Goal: Information Seeking & Learning: Find contact information

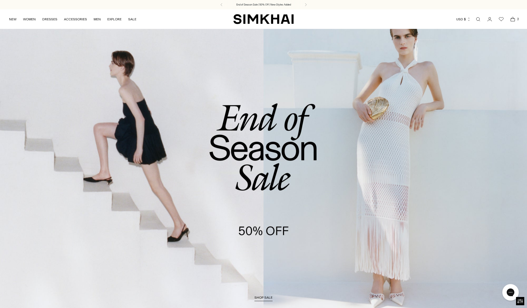
click at [481, 21] on link "Open search modal" at bounding box center [478, 19] width 11 height 11
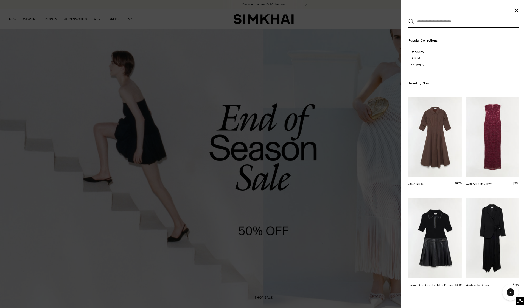
click at [430, 25] on input "text" at bounding box center [463, 21] width 98 height 12
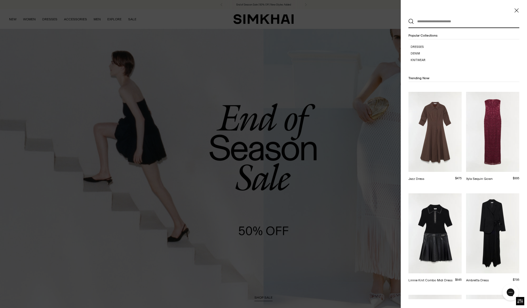
scroll to position [6, 0]
paste input "**********"
type input "**********"
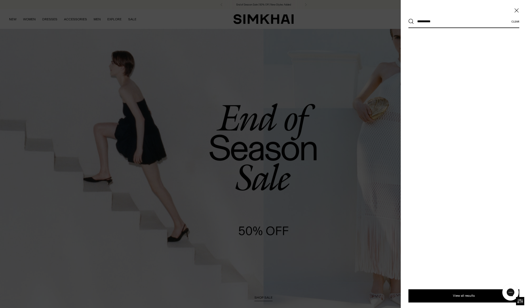
scroll to position [0, 0]
drag, startPoint x: 420, startPoint y: 23, endPoint x: 415, endPoint y: 23, distance: 5.5
click at [415, 23] on input "**********" at bounding box center [463, 21] width 98 height 12
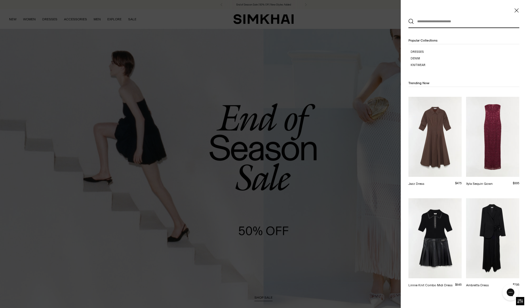
click at [430, 26] on input "text" at bounding box center [463, 21] width 98 height 12
paste input "**********"
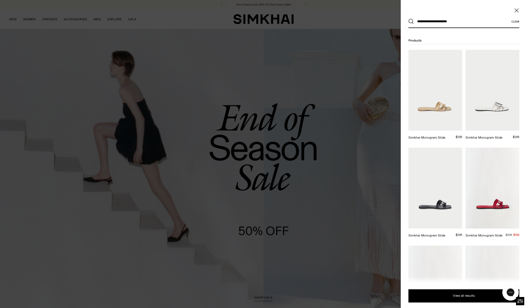
type input "**********"
click at [434, 71] on img at bounding box center [436, 90] width 54 height 81
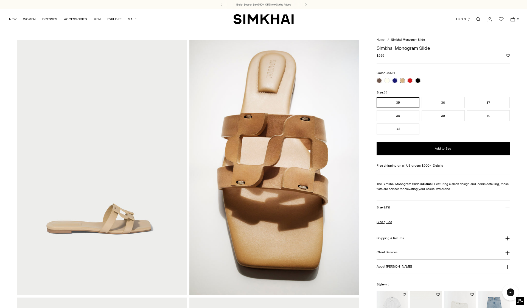
click at [262, 21] on img "SIMKHAI" at bounding box center [264, 19] width 60 height 11
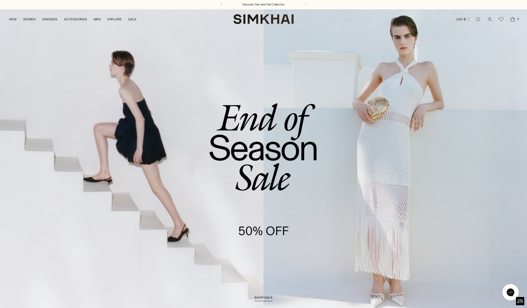
click at [275, 116] on link "/collections/sale" at bounding box center [263, 160] width 527 height 302
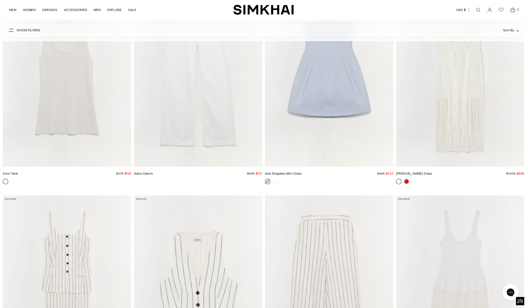
scroll to position [4191, 0]
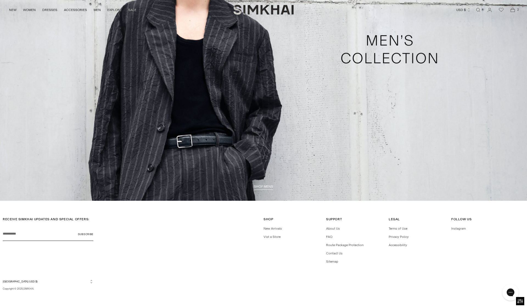
scroll to position [1802, 0]
click at [330, 237] on link "FAQ" at bounding box center [329, 237] width 6 height 4
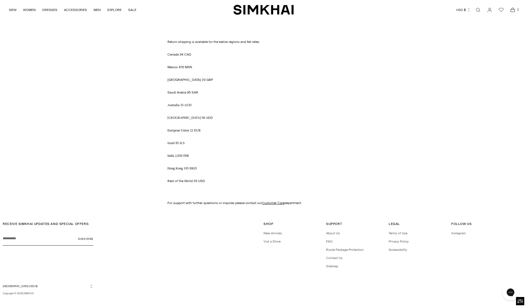
scroll to position [679, 0]
click at [273, 240] on link "Vist a Store" at bounding box center [272, 242] width 17 height 4
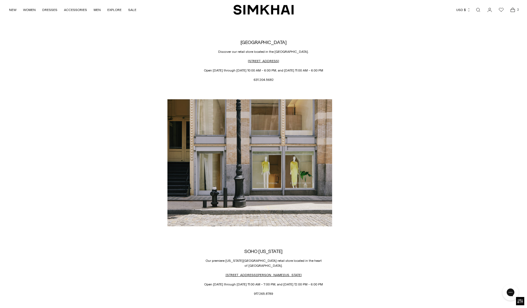
scroll to position [315, 0]
click at [267, 291] on p "917.265.8789" at bounding box center [264, 293] width 192 height 5
click at [302, 284] on div "SOUTHAMPTON Discover our retail store located in the Hamptons. 64 Main St, Sout…" at bounding box center [264, 261] width 192 height 742
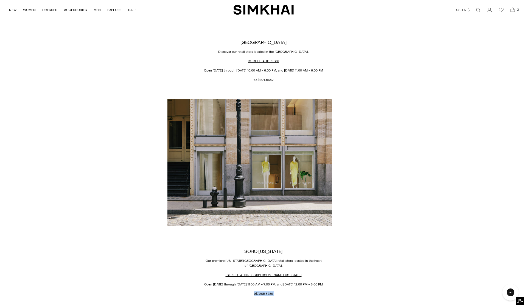
click at [260, 291] on p "917.265.8789" at bounding box center [264, 293] width 192 height 5
click at [266, 291] on p "917.265.8789" at bounding box center [264, 293] width 192 height 5
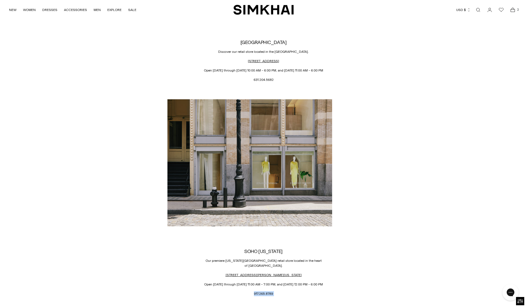
click at [211, 283] on div "SOUTHAMPTON Discover our retail store located in the Hamptons. 64 Main St, Sout…" at bounding box center [264, 261] width 192 height 742
click at [261, 291] on p "917.265.8789" at bounding box center [264, 293] width 192 height 5
click at [213, 291] on p "917.265.8789" at bounding box center [264, 293] width 192 height 5
click at [248, 291] on div "SOUTHAMPTON Discover our retail store located in the Hamptons. 64 Main St, Sout…" at bounding box center [264, 261] width 192 height 742
click at [265, 291] on p "917.265.8789" at bounding box center [264, 293] width 192 height 5
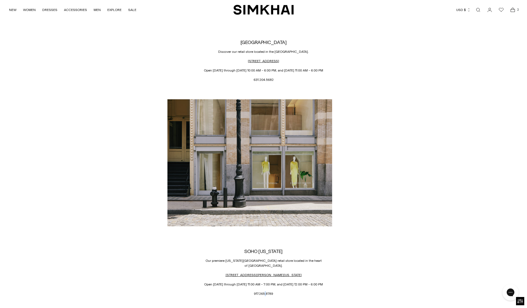
click at [265, 291] on p "917.265.8789" at bounding box center [264, 293] width 192 height 5
copy div "917.265.8789"
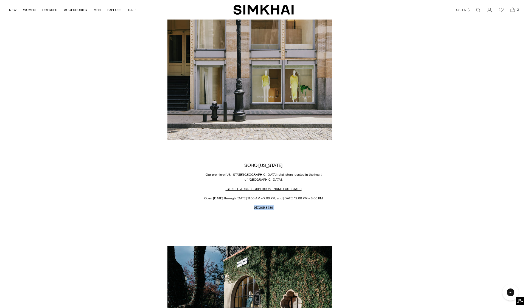
scroll to position [408, 0]
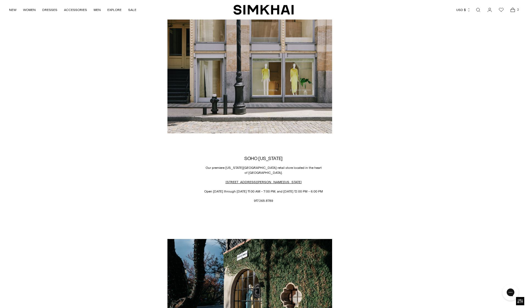
click at [263, 158] on h2 "SOHO NEW YORK" at bounding box center [264, 157] width 192 height 5
click at [263, 198] on p "917.265.8789" at bounding box center [264, 200] width 192 height 5
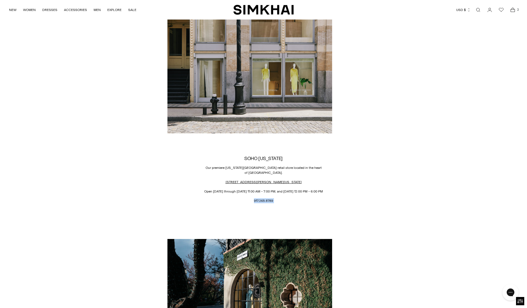
drag, startPoint x: 263, startPoint y: 196, endPoint x: 273, endPoint y: 194, distance: 10.8
click at [263, 198] on p "917.265.8789" at bounding box center [264, 200] width 192 height 5
copy div "917.265.8789"
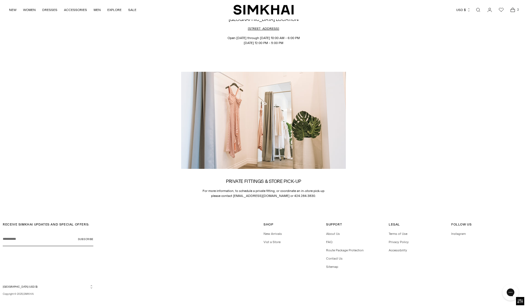
scroll to position [749, 0]
click at [328, 240] on link "FAQ" at bounding box center [329, 242] width 6 height 4
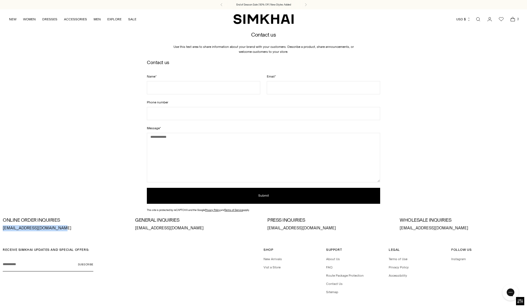
drag, startPoint x: 56, startPoint y: 227, endPoint x: 0, endPoint y: 226, distance: 56.3
click at [0, 227] on div "ONLINE ORDER INQUIRIES orders@jonathansimkhai.com GENERAL INQUIRIES info@jonath…" at bounding box center [263, 224] width 527 height 19
copy p "orders@jonathansimkhai.com"
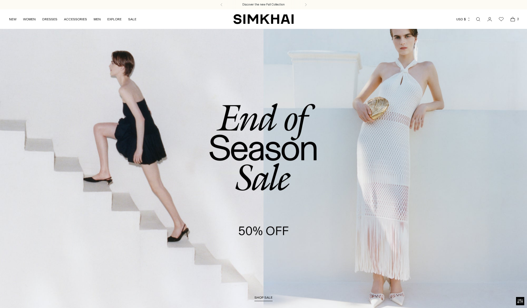
click at [477, 20] on link "Open search modal" at bounding box center [478, 19] width 11 height 11
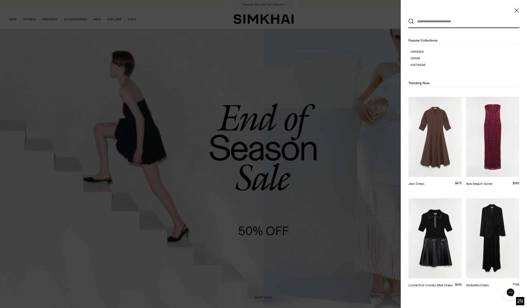
paste input "**********"
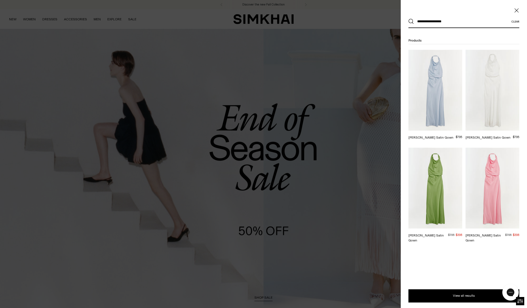
type input "**********"
click at [423, 79] on img at bounding box center [436, 90] width 54 height 81
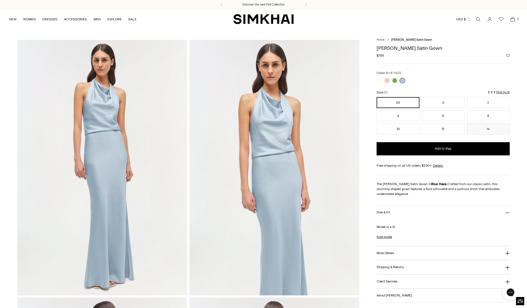
scroll to position [1, 0]
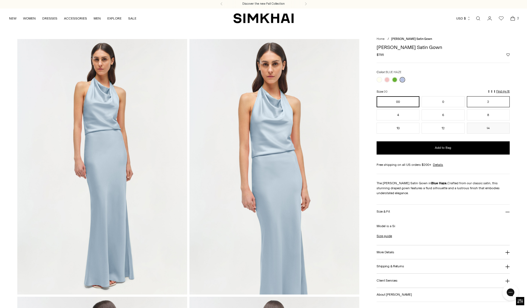
click at [484, 104] on button "2" at bounding box center [488, 101] width 43 height 11
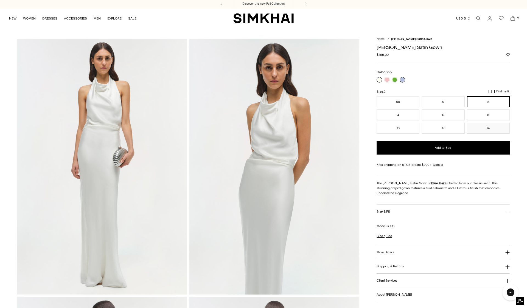
click at [380, 80] on link at bounding box center [379, 79] width 5 height 5
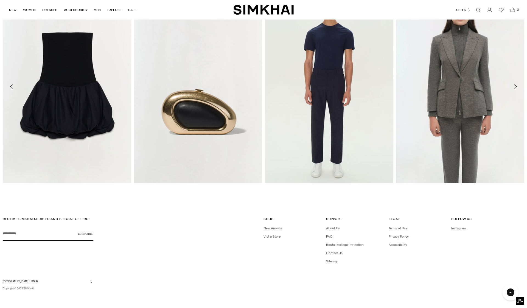
scroll to position [1080, 0]
click at [331, 236] on link "FAQ" at bounding box center [329, 237] width 6 height 4
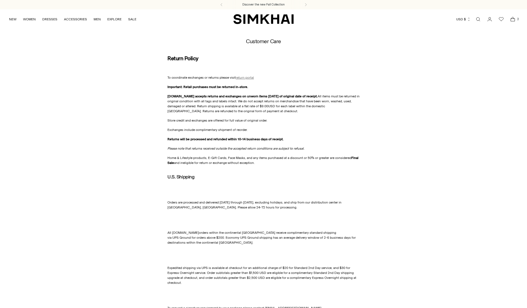
click at [241, 78] on span "return portal" at bounding box center [245, 78] width 18 height 4
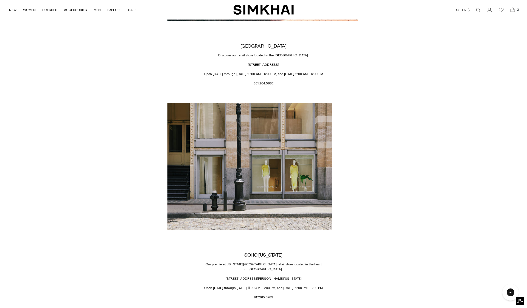
scroll to position [317, 0]
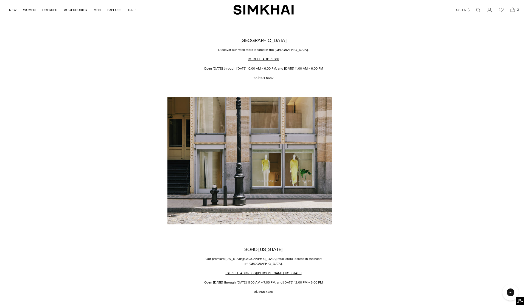
click at [277, 289] on p "917.265.8789" at bounding box center [264, 291] width 192 height 5
copy div "917.265.8789"
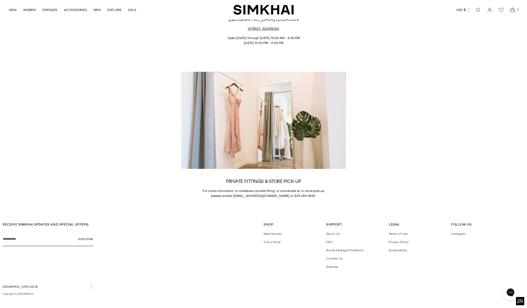
scroll to position [749, 0]
click at [329, 240] on link "FAQ" at bounding box center [329, 242] width 6 height 4
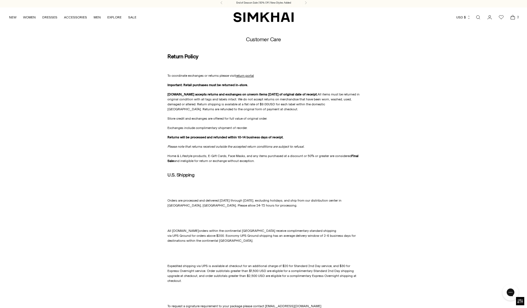
drag, startPoint x: 349, startPoint y: 155, endPoint x: 351, endPoint y: 160, distance: 5.3
click at [351, 160] on p "Home & Lifestyle products, E-Gift Cards, Face Masks, and any items purchased at…" at bounding box center [264, 158] width 192 height 10
copy p "Final Sale and ineligible for return or exchange without exception."
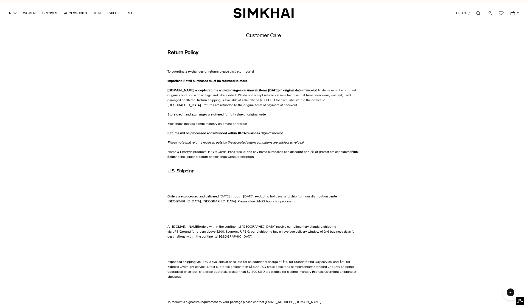
click at [294, 126] on p "Exchanges include complimentary shipment of reorder." at bounding box center [264, 123] width 192 height 5
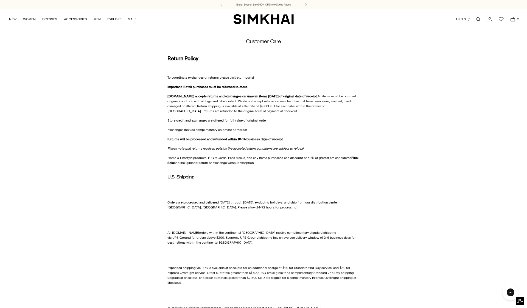
click at [155, 1] on div "End of Season Sale | 50% Off | New Styles Added" at bounding box center [263, 4] width 527 height 9
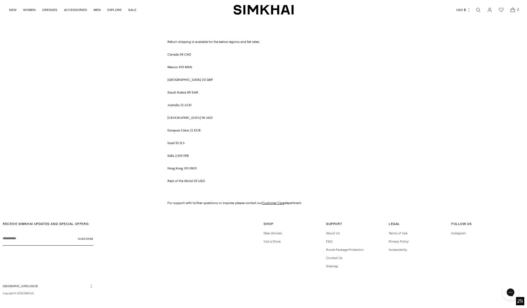
scroll to position [679, 0]
click at [297, 143] on div "[DOMAIN_NAME] accepts returns and exchanges on unworn items [DATE] of original …" at bounding box center [264, 97] width 192 height 174
click at [276, 240] on link "Vist a Store" at bounding box center [272, 242] width 17 height 4
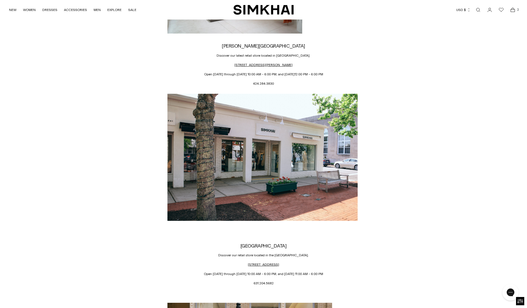
scroll to position [95, 0]
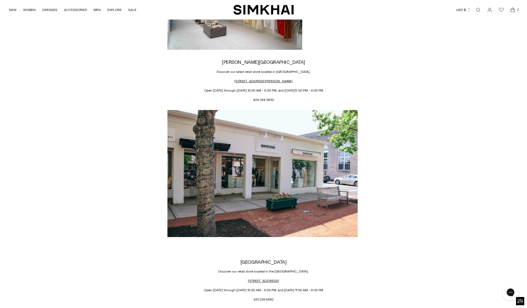
click at [478, 11] on link "Open search modal" at bounding box center [478, 9] width 11 height 11
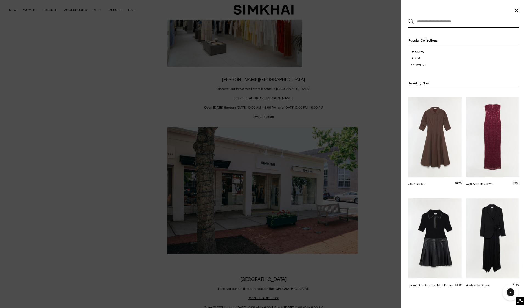
click at [427, 23] on input "text" at bounding box center [463, 21] width 98 height 12
paste input "**********"
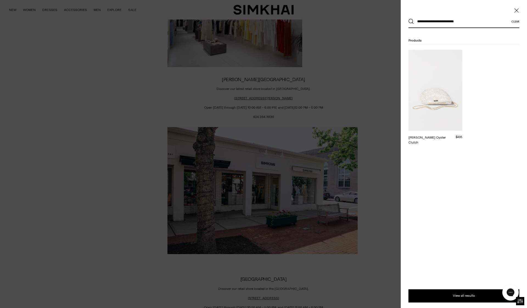
type input "**********"
click at [435, 97] on img at bounding box center [436, 90] width 54 height 81
